Goal: Task Accomplishment & Management: Manage account settings

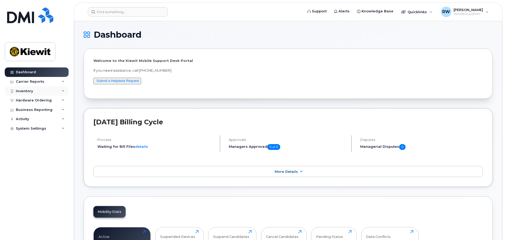
click at [64, 91] on icon at bounding box center [63, 91] width 3 height 3
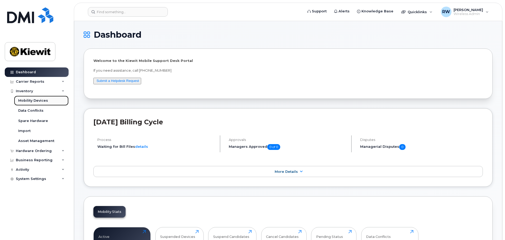
click at [51, 102] on link "Mobility Devices" at bounding box center [41, 101] width 55 height 10
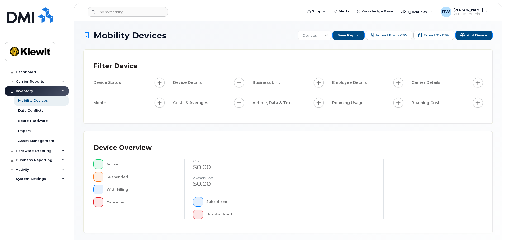
scroll to position [124, 0]
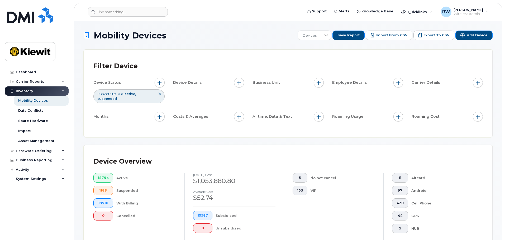
click at [160, 94] on icon at bounding box center [159, 93] width 3 height 3
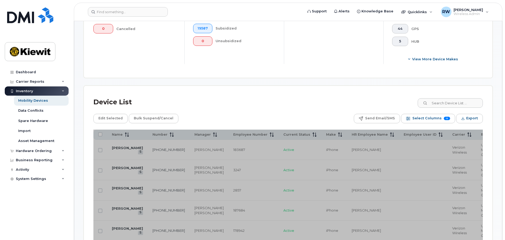
scroll to position [211, 0]
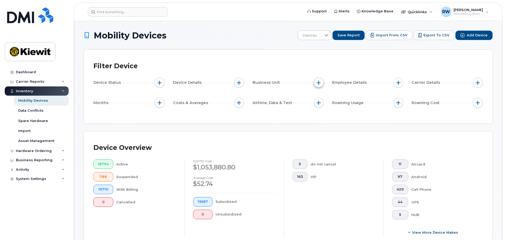
click at [318, 82] on span "button" at bounding box center [318, 83] width 4 height 4
click at [319, 124] on input "WBS Element" at bounding box center [320, 124] width 4 height 4
checkbox input "true"
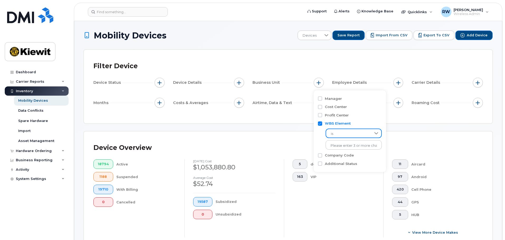
click at [340, 133] on span "is" at bounding box center [348, 133] width 45 height 9
click at [338, 166] on span "contains" at bounding box center [337, 166] width 15 height 5
click at [338, 147] on input "text" at bounding box center [353, 144] width 57 height 9
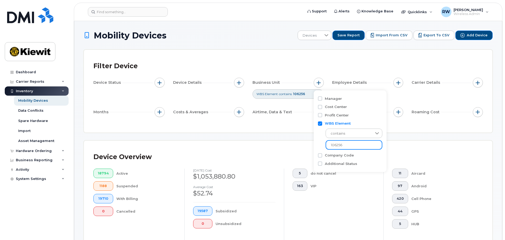
type input "106256"
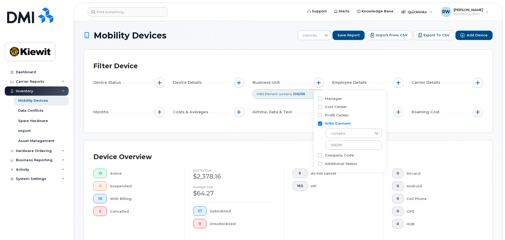
click at [215, 128] on div "Filter Device Device Status Device Details Business Unit WBS Element contains 1…" at bounding box center [288, 91] width 408 height 83
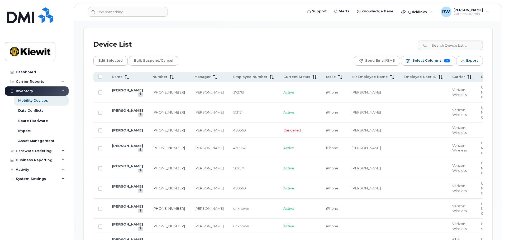
scroll to position [230, 0]
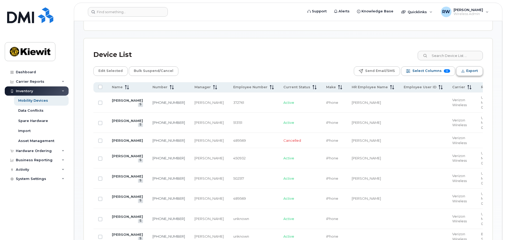
click at [475, 71] on span "Export" at bounding box center [472, 71] width 12 height 8
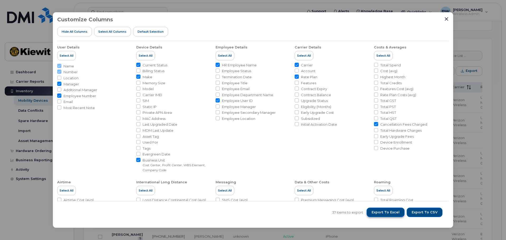
click at [392, 213] on span "Export to Excel" at bounding box center [386, 212] width 28 height 5
click at [389, 212] on span "Export to Excel" at bounding box center [386, 212] width 28 height 5
click at [446, 18] on icon "Close" at bounding box center [446, 18] width 3 height 3
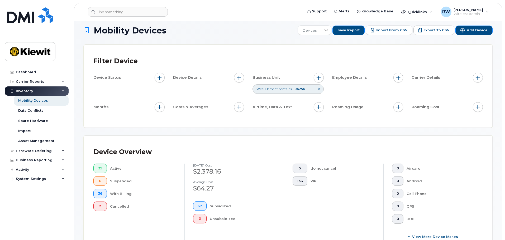
scroll to position [0, 0]
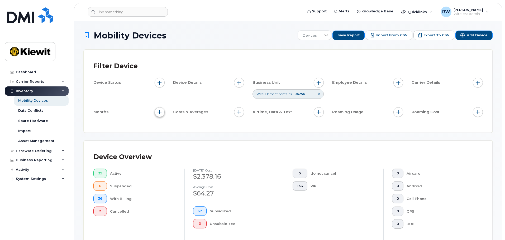
click at [159, 112] on span "button" at bounding box center [159, 112] width 4 height 4
click at [161, 128] on input "Billing Cycle" at bounding box center [161, 128] width 4 height 4
checkbox input "true"
click at [176, 148] on span at bounding box center [172, 150] width 11 height 9
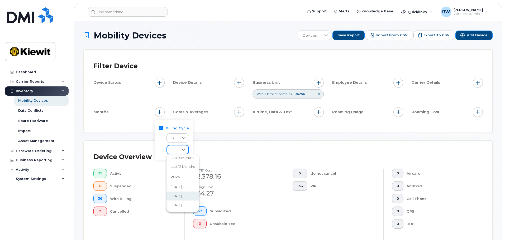
click at [180, 194] on span "July 2025" at bounding box center [176, 196] width 11 height 5
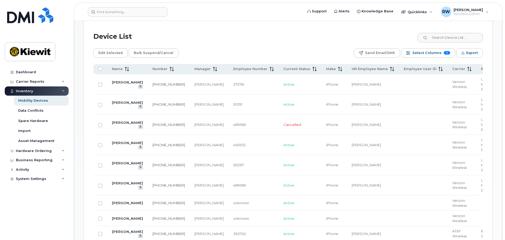
scroll to position [264, 0]
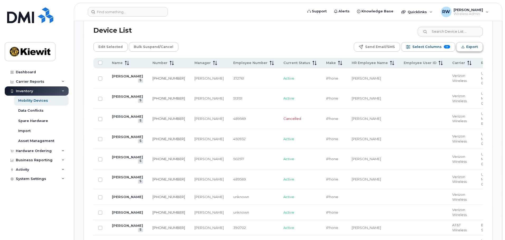
click at [472, 47] on span "Export" at bounding box center [472, 47] width 12 height 8
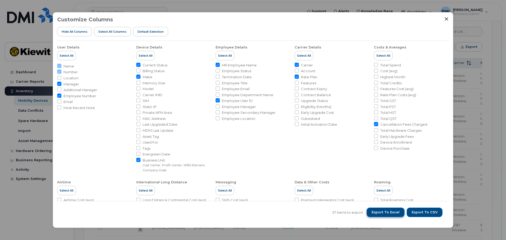
click at [392, 211] on span "Export to Excel" at bounding box center [386, 212] width 28 height 5
click at [447, 19] on icon "Close" at bounding box center [446, 18] width 3 height 3
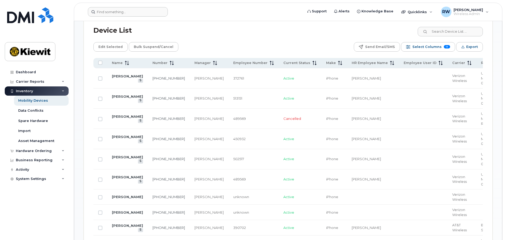
click at [211, 14] on form at bounding box center [193, 11] width 211 height 9
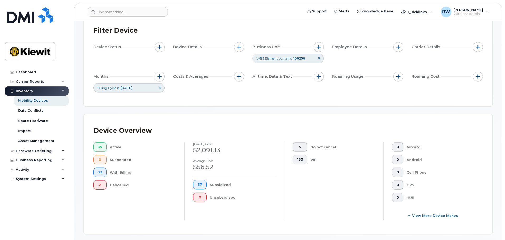
scroll to position [0, 0]
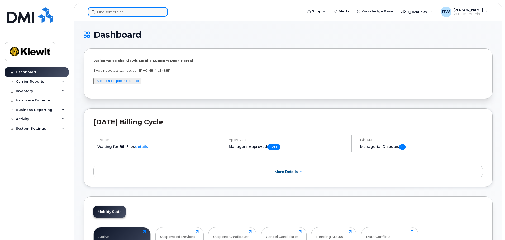
click at [118, 9] on input at bounding box center [128, 11] width 80 height 9
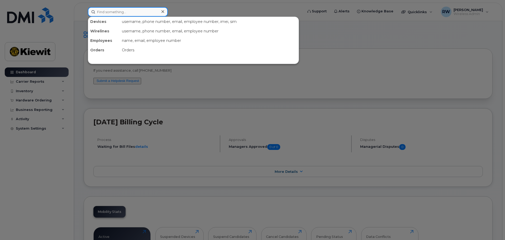
paste input "361-300-4237"
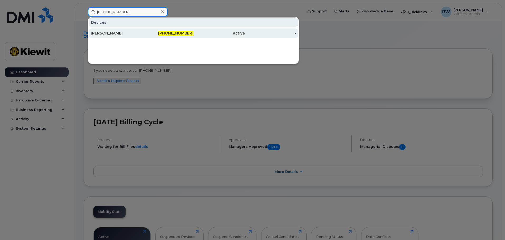
type input "361-300-4237"
click at [116, 33] on div "Shannon Williams" at bounding box center [116, 33] width 51 height 5
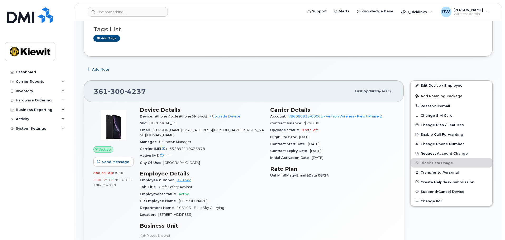
scroll to position [53, 0]
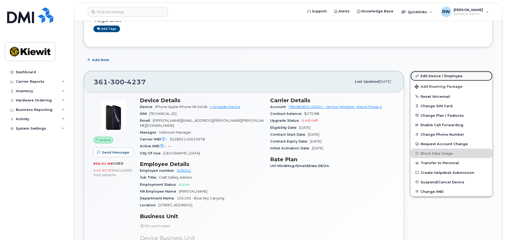
click at [439, 76] on link "Edit Device / Employee" at bounding box center [451, 75] width 82 height 9
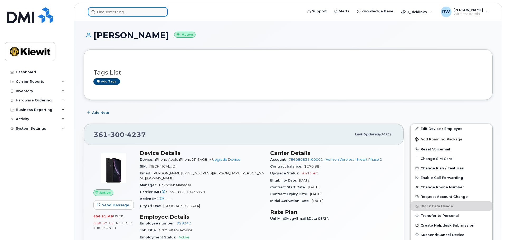
click at [104, 12] on input at bounding box center [128, 11] width 80 height 9
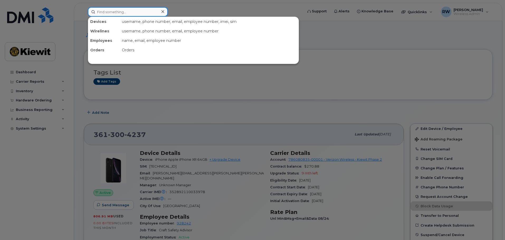
paste input "408-910-4217"
type input "408-910-4217"
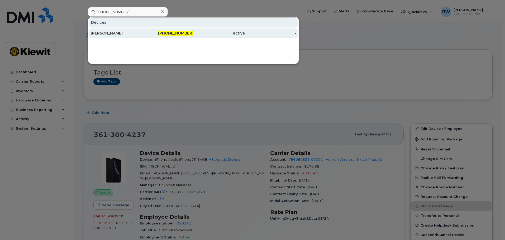
click at [124, 35] on div "[PERSON_NAME]" at bounding box center [116, 33] width 51 height 5
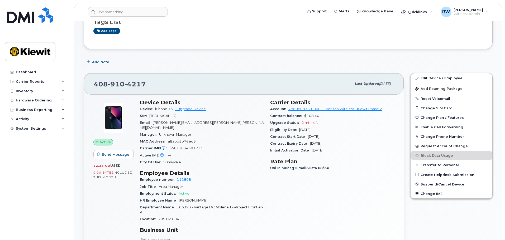
scroll to position [53, 0]
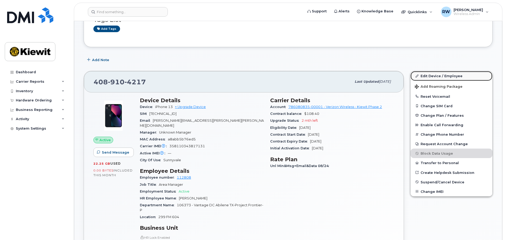
click at [434, 78] on link "Edit Device / Employee" at bounding box center [451, 75] width 82 height 9
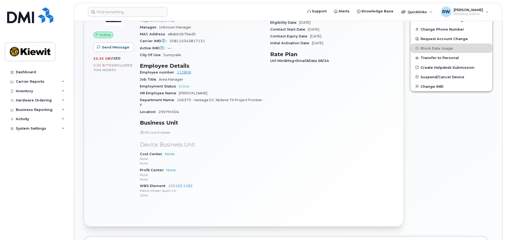
scroll to position [158, 0]
click at [189, 184] on link "105193.1182" at bounding box center [180, 186] width 25 height 4
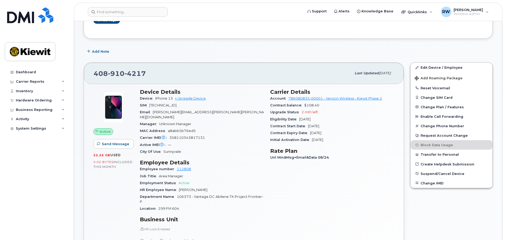
scroll to position [53, 0]
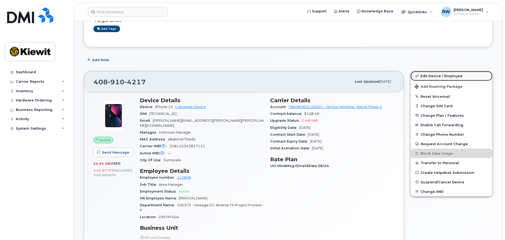
click at [437, 77] on link "Edit Device / Employee" at bounding box center [451, 75] width 82 height 9
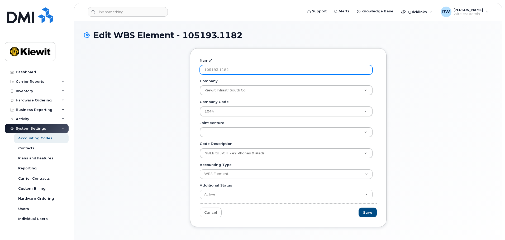
click at [249, 68] on input "105193.1182" at bounding box center [286, 69] width 173 height 9
drag, startPoint x: 228, startPoint y: 68, endPoint x: 189, endPoint y: 66, distance: 38.8
click at [189, 66] on div "Name * 105193.1182 Company [PERSON_NAME] Infrastr South Co Company Company NBLB…" at bounding box center [288, 141] width 204 height 187
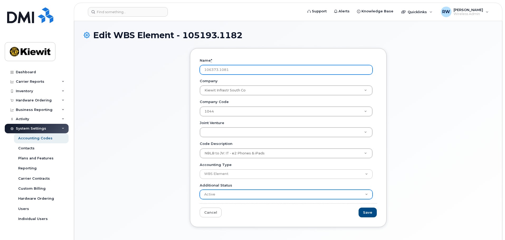
type input "106373.1081"
click at [358, 208] on input "Save" at bounding box center [367, 213] width 18 height 10
type input "Saving..."
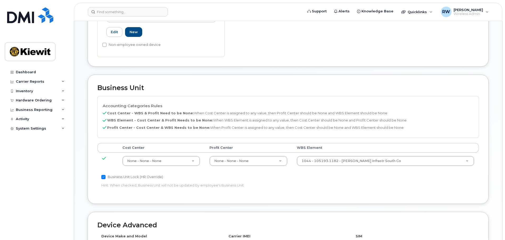
scroll to position [185, 0]
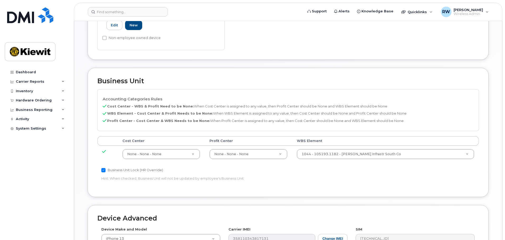
click at [103, 168] on input "Business Unit Lock (HR Override)" at bounding box center [103, 170] width 4 height 4
checkbox input "false"
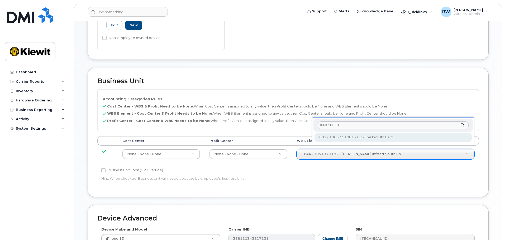
type input "106373.1081"
type input "35050978"
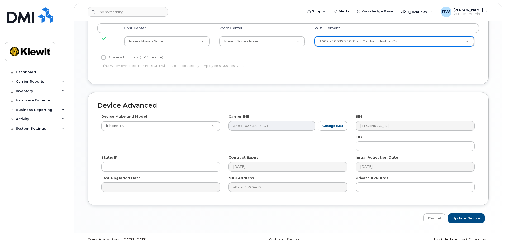
scroll to position [302, 0]
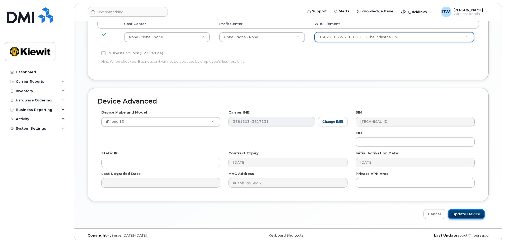
click at [457, 210] on input "Update Device" at bounding box center [466, 214] width 37 height 10
type input "Saving..."
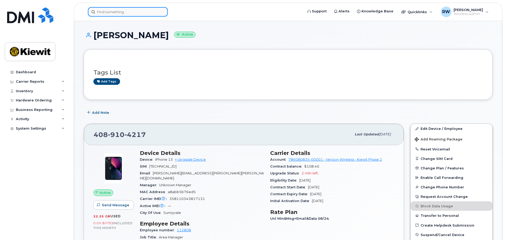
click at [118, 13] on input at bounding box center [128, 11] width 80 height 9
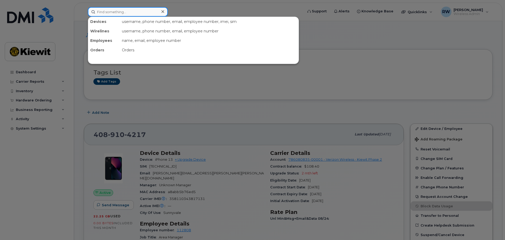
paste input "[PHONE_NUMBER]"
type input "[PHONE_NUMBER]"
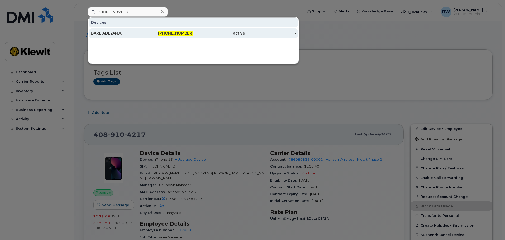
click at [110, 33] on div "DARE ADEYANJU" at bounding box center [116, 33] width 51 height 5
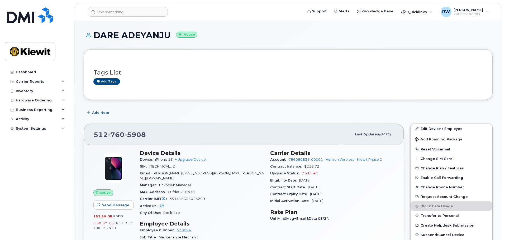
click at [214, 81] on div "Add tags" at bounding box center [285, 81] width 385 height 7
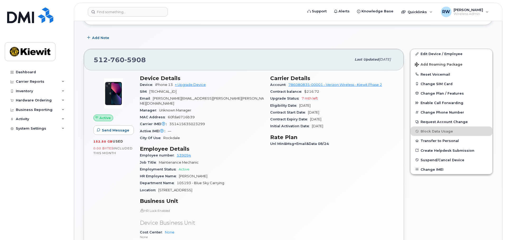
scroll to position [79, 0]
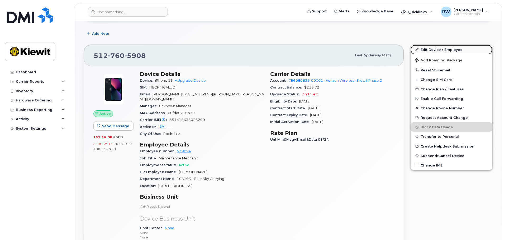
click at [426, 50] on link "Edit Device / Employee" at bounding box center [451, 49] width 82 height 9
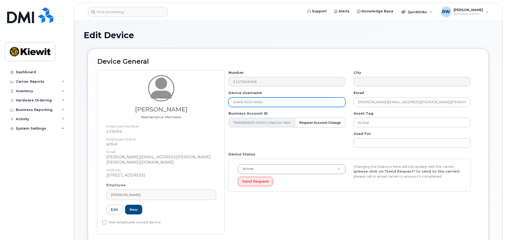
drag, startPoint x: 263, startPoint y: 103, endPoint x: 226, endPoint y: 100, distance: 36.8
click at [226, 100] on div "Device Username DARE ADEYANJU" at bounding box center [286, 98] width 125 height 17
type input "S"
type input "[PERSON_NAME]"
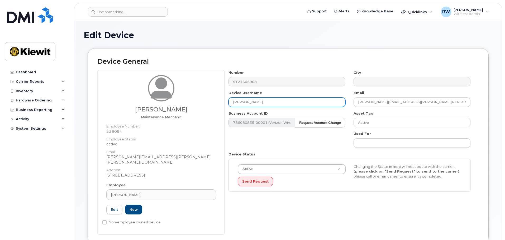
type input "Saving..."
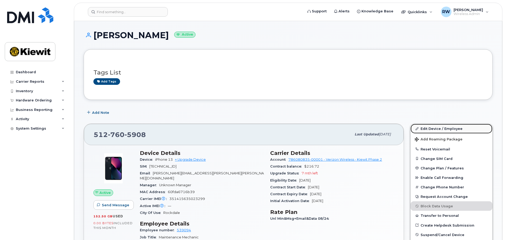
click at [430, 129] on link "Edit Device / Employee" at bounding box center [451, 128] width 82 height 9
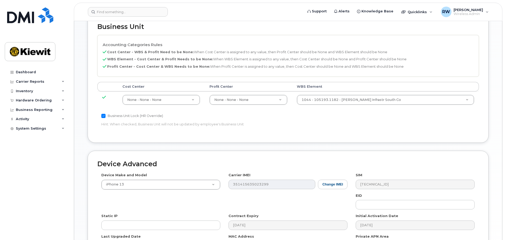
scroll to position [302, 0]
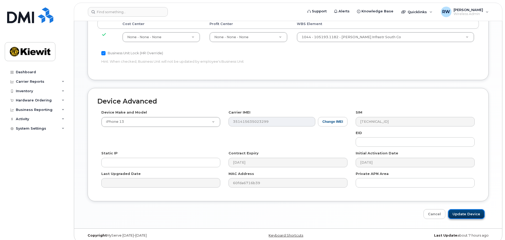
click at [459, 209] on input "Update Device" at bounding box center [466, 214] width 37 height 10
type input "Saving..."
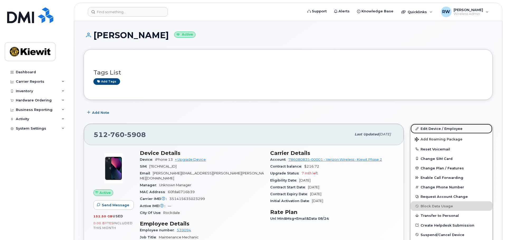
click at [431, 129] on link "Edit Device / Employee" at bounding box center [451, 128] width 82 height 9
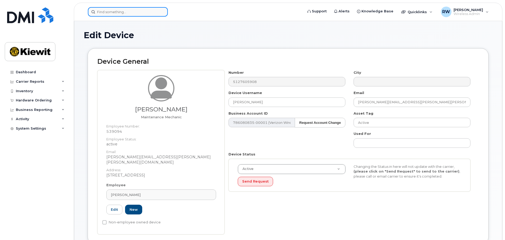
click at [114, 13] on input at bounding box center [128, 11] width 80 height 9
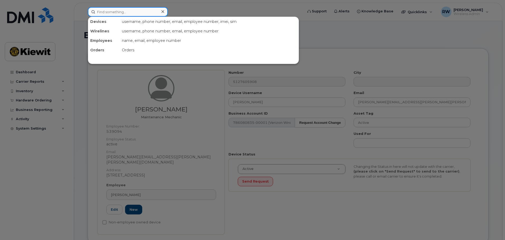
paste input "[PHONE_NUMBER]"
type input "[PHONE_NUMBER]"
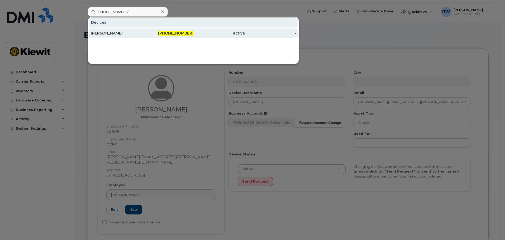
click at [109, 33] on div "[PERSON_NAME]" at bounding box center [116, 33] width 51 height 5
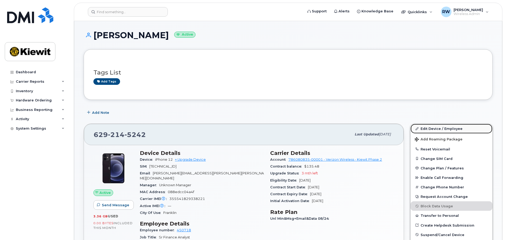
click at [429, 129] on link "Edit Device / Employee" at bounding box center [451, 128] width 82 height 9
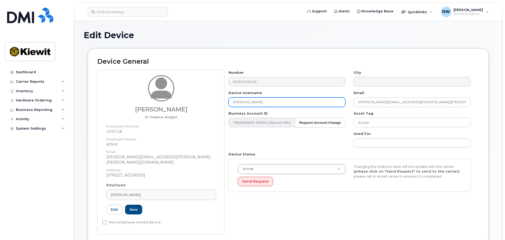
drag, startPoint x: 260, startPoint y: 103, endPoint x: 228, endPoint y: 102, distance: 32.5
click at [228, 102] on div "Device Username CAROL MARKS" at bounding box center [286, 98] width 125 height 17
type input "Jacob Nielsen"
click at [302, 134] on div "Number 6292145242 City Device Username Jacob Nielsen Email JACOB.NIELSEN@KIEWIT…" at bounding box center [349, 133] width 250 height 126
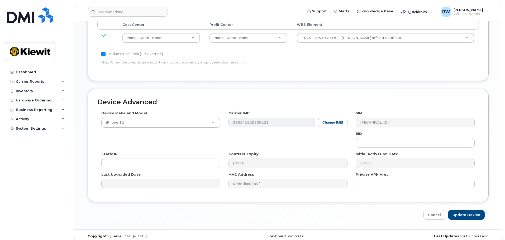
scroll to position [302, 0]
click at [458, 209] on input "Update Device" at bounding box center [466, 214] width 37 height 10
type input "Saving..."
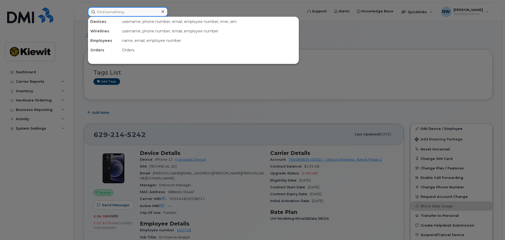
click at [118, 12] on input at bounding box center [128, 11] width 80 height 9
paste input "737-497-2802"
type input "737-497-2802"
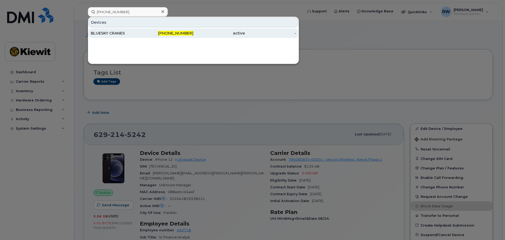
click at [117, 35] on div "BLUESKY CRANES" at bounding box center [116, 33] width 51 height 5
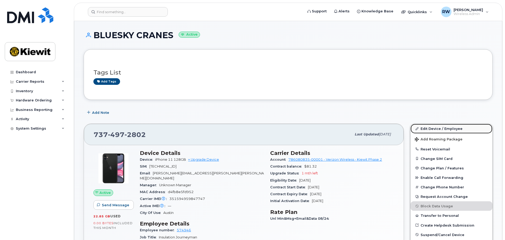
click at [437, 129] on link "Edit Device / Employee" at bounding box center [451, 128] width 82 height 9
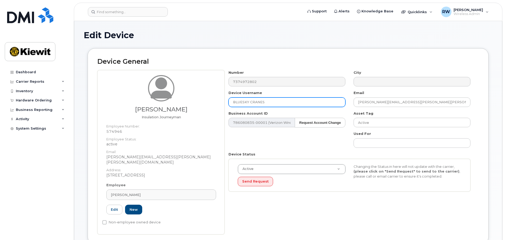
click at [272, 100] on input "BLUESKY CRANES" at bounding box center [286, 102] width 117 height 9
drag, startPoint x: 271, startPoint y: 103, endPoint x: 204, endPoint y: 95, distance: 67.6
click at [204, 95] on div "Carlos Licon Insulation Journeyman Employee Number: 574946 Employee Status: act…" at bounding box center [287, 152] width 381 height 165
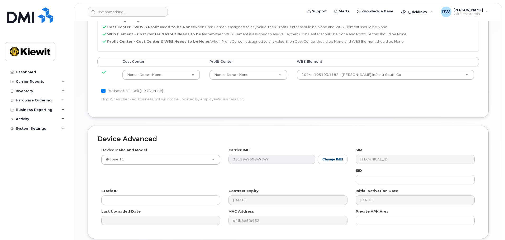
scroll to position [302, 0]
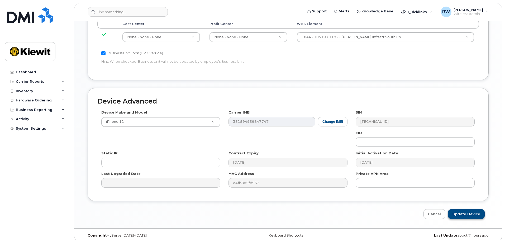
type input "[PERSON_NAME]"
click at [466, 209] on input "Update Device" at bounding box center [466, 214] width 37 height 10
type input "Saving..."
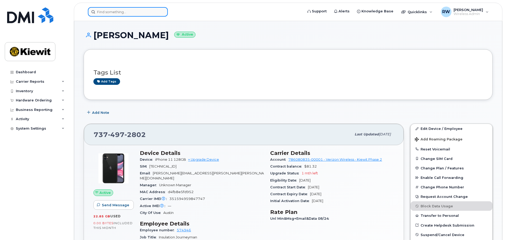
click at [109, 11] on input at bounding box center [128, 11] width 80 height 9
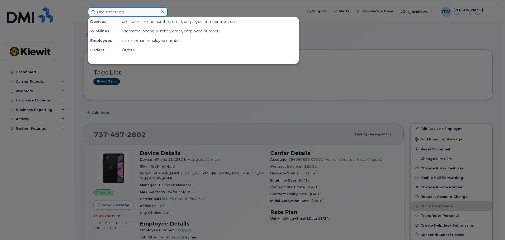
paste input "[PHONE_NUMBER]"
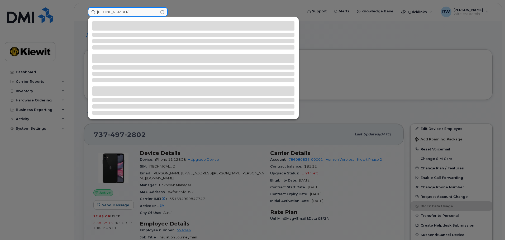
type input "[PHONE_NUMBER]"
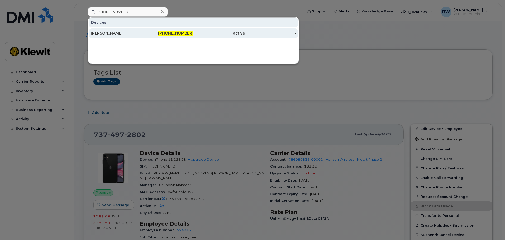
click at [118, 33] on div "[PERSON_NAME]" at bounding box center [116, 33] width 51 height 5
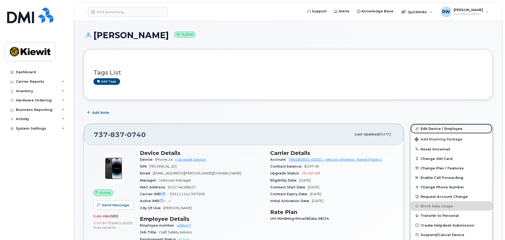
click at [435, 128] on link "Edit Device / Employee" at bounding box center [451, 128] width 82 height 9
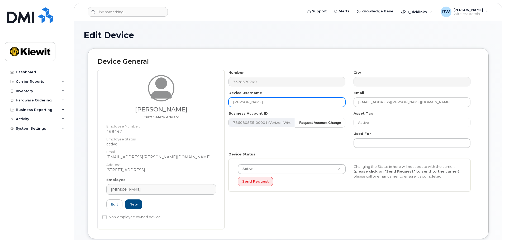
click at [251, 101] on input "[PERSON_NAME]" at bounding box center [286, 102] width 117 height 9
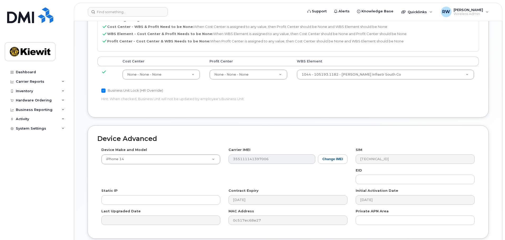
scroll to position [302, 0]
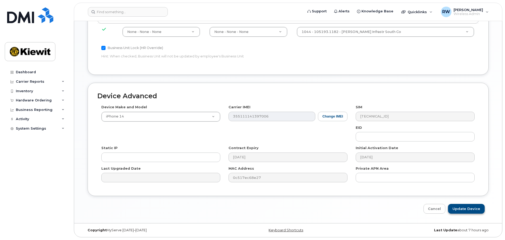
type input "[PERSON_NAME]"
click at [476, 210] on input "Update Device" at bounding box center [466, 209] width 37 height 10
type input "Saving..."
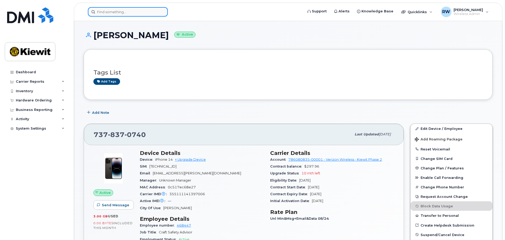
click at [126, 10] on input at bounding box center [128, 11] width 80 height 9
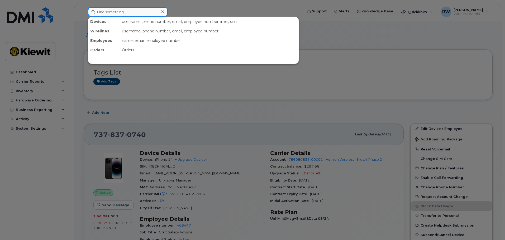
paste input "817-908-7239"
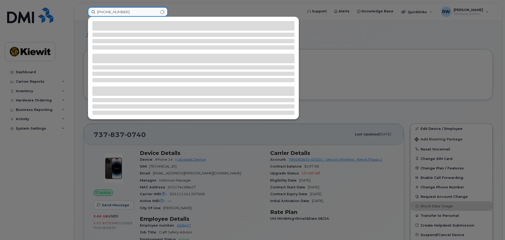
type input "817-908-7239"
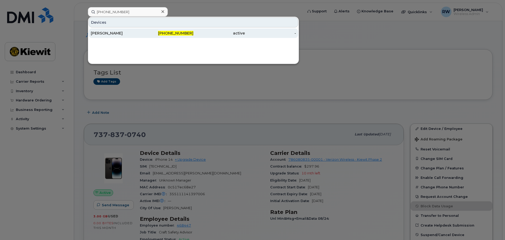
click at [114, 34] on div "[PERSON_NAME]" at bounding box center [116, 33] width 51 height 5
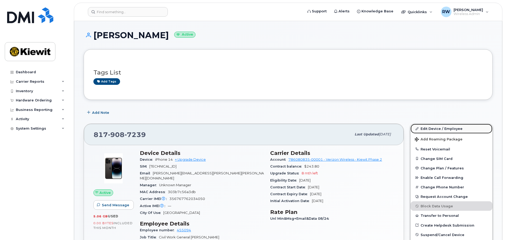
click at [430, 129] on link "Edit Device / Employee" at bounding box center [451, 128] width 82 height 9
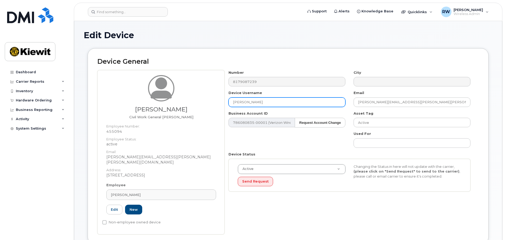
drag, startPoint x: 260, startPoint y: 103, endPoint x: 210, endPoint y: 97, distance: 50.2
click at [210, 97] on div "Horacio Obregon Civil Work General Foreman Employee Number: 455094 Employee Sta…" at bounding box center [287, 152] width 381 height 165
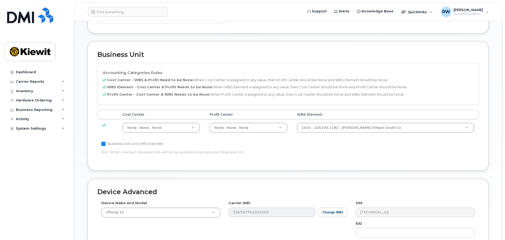
scroll to position [302, 0]
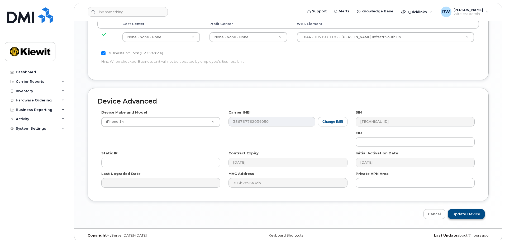
type input "[PERSON_NAME]"
click at [477, 210] on input "Update Device" at bounding box center [466, 214] width 37 height 10
type input "Saving..."
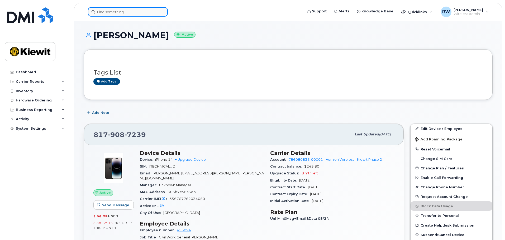
click at [111, 13] on input at bounding box center [128, 11] width 80 height 9
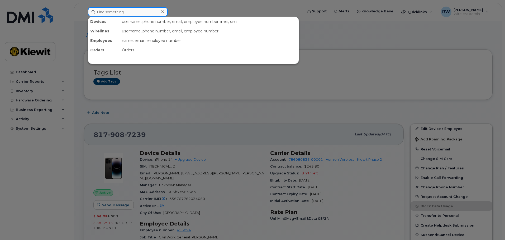
paste input "[PHONE_NUMBER]"
type input "[PHONE_NUMBER]"
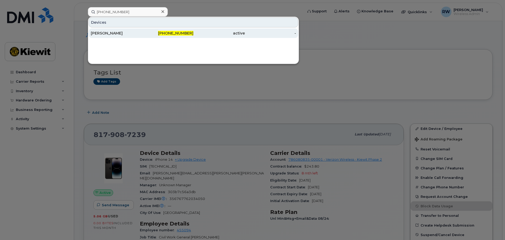
click at [109, 34] on div "[PERSON_NAME]" at bounding box center [116, 33] width 51 height 5
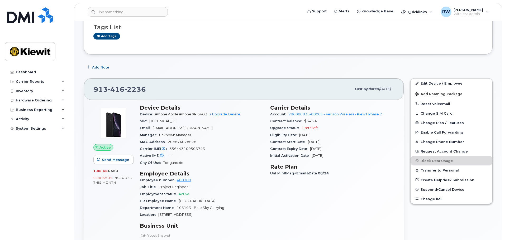
scroll to position [79, 0]
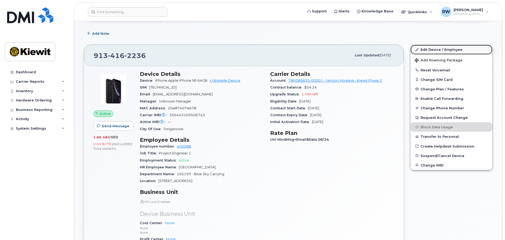
click at [432, 51] on link "Edit Device / Employee" at bounding box center [451, 49] width 82 height 9
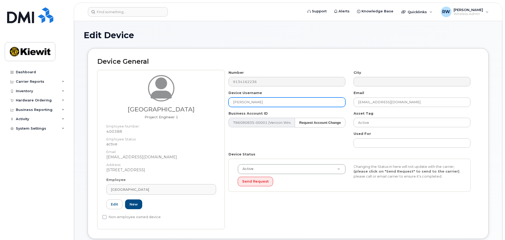
drag, startPoint x: 242, startPoint y: 101, endPoint x: 223, endPoint y: 100, distance: 19.8
click at [223, 100] on div "Forest Heath Project Engineer 1 Employee Number: 400388 Employee Status: active…" at bounding box center [287, 149] width 381 height 159
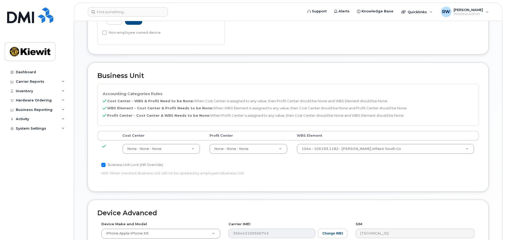
scroll to position [302, 0]
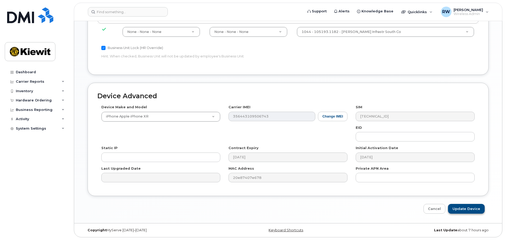
type input "[GEOGRAPHIC_DATA]"
click at [461, 211] on input "Update Device" at bounding box center [466, 209] width 37 height 10
type input "Saving..."
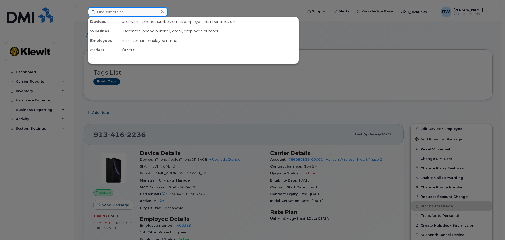
click at [98, 11] on input at bounding box center [128, 11] width 80 height 9
paste input "925-393-1423"
type input "925-393-1423"
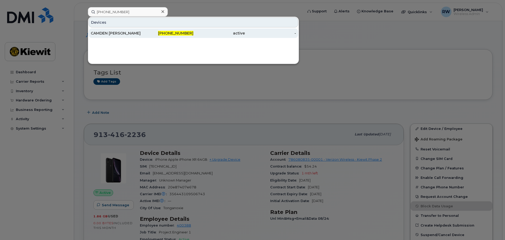
click at [112, 33] on div "CAMDEN [PERSON_NAME]" at bounding box center [116, 33] width 51 height 5
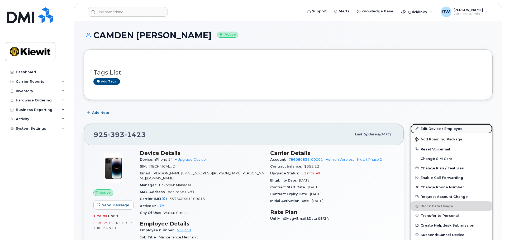
click at [434, 130] on link "Edit Device / Employee" at bounding box center [451, 128] width 82 height 9
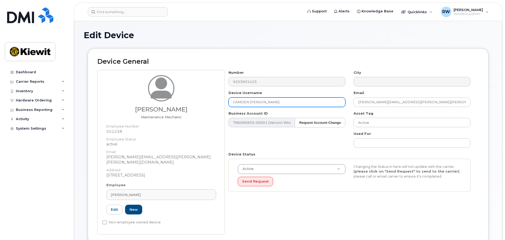
drag, startPoint x: 266, startPoint y: 102, endPoint x: 184, endPoint y: 98, distance: 81.6
click at [184, 98] on div "Robert Blaylock Maintenance Mechanic Employee Number: 551238 Employee Status: a…" at bounding box center [287, 152] width 381 height 165
type input "[PERSON_NAME]"
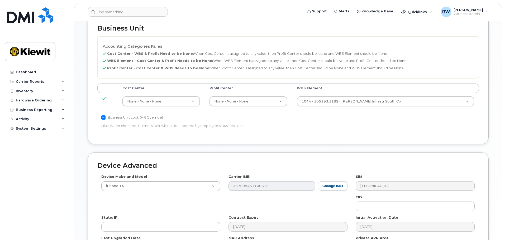
scroll to position [302, 0]
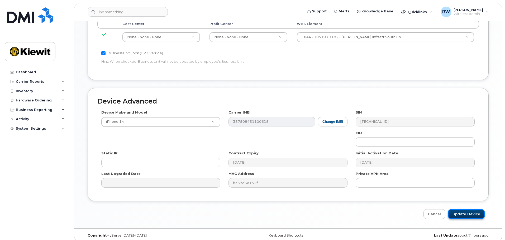
click at [463, 209] on input "Update Device" at bounding box center [466, 214] width 37 height 10
type input "Saving..."
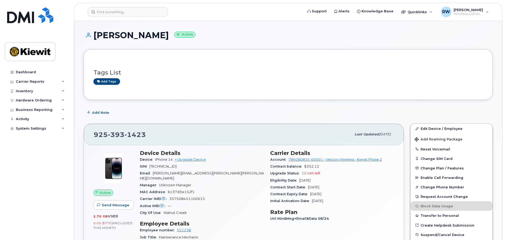
click at [259, 31] on h1 "[PERSON_NAME] Active" at bounding box center [288, 35] width 409 height 9
